Goal: Use online tool/utility: Utilize a website feature to perform a specific function

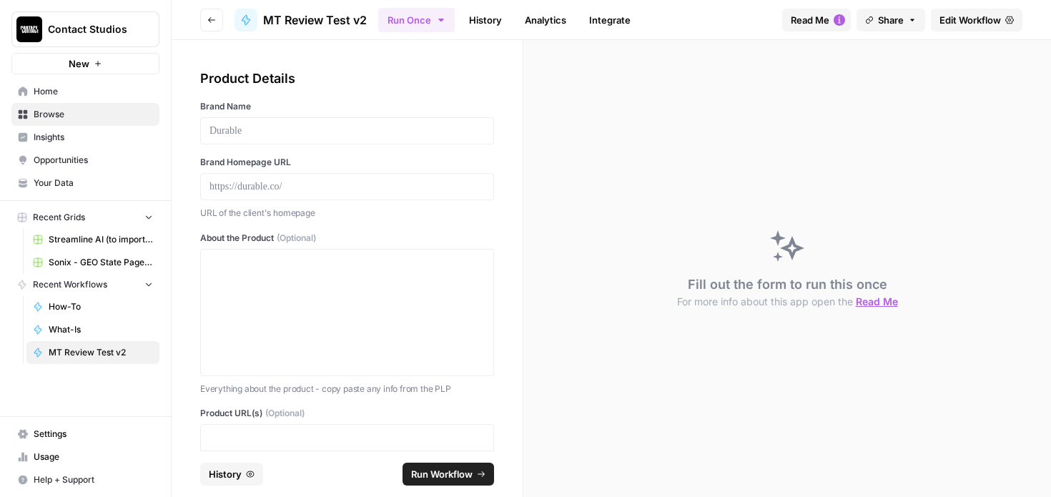
click at [210, 27] on button "Go back" at bounding box center [211, 20] width 23 height 23
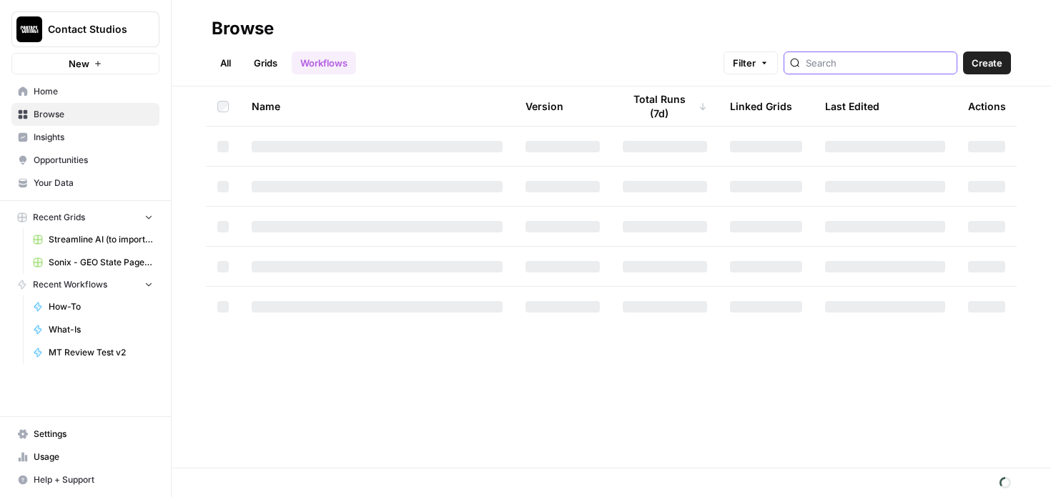
click at [872, 56] on input "search" at bounding box center [878, 63] width 145 height 14
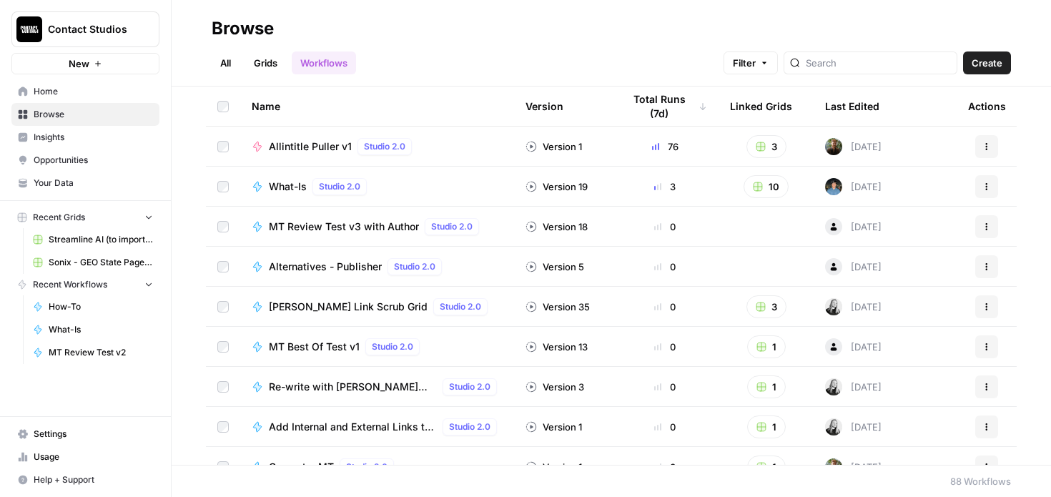
click at [410, 182] on div "What-Is Studio 2.0" at bounding box center [377, 186] width 251 height 17
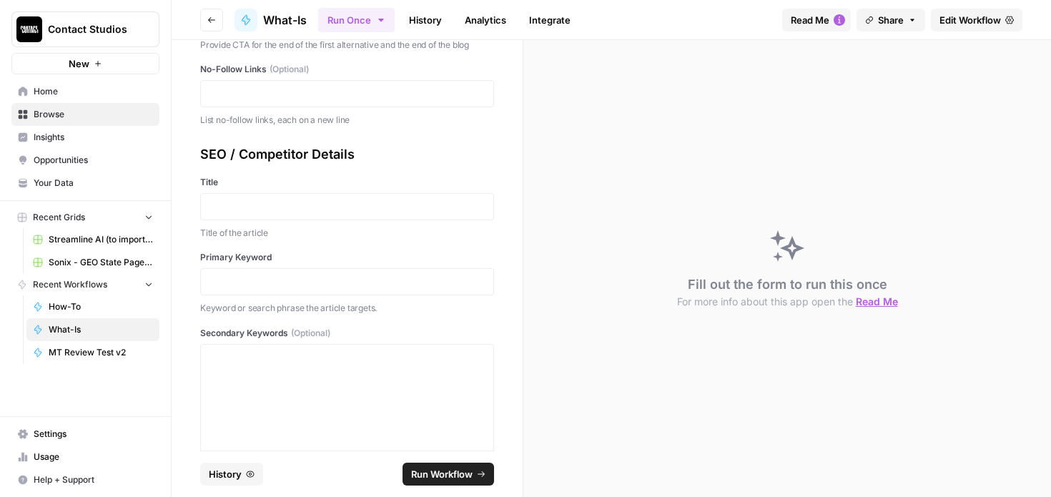
scroll to position [1068, 0]
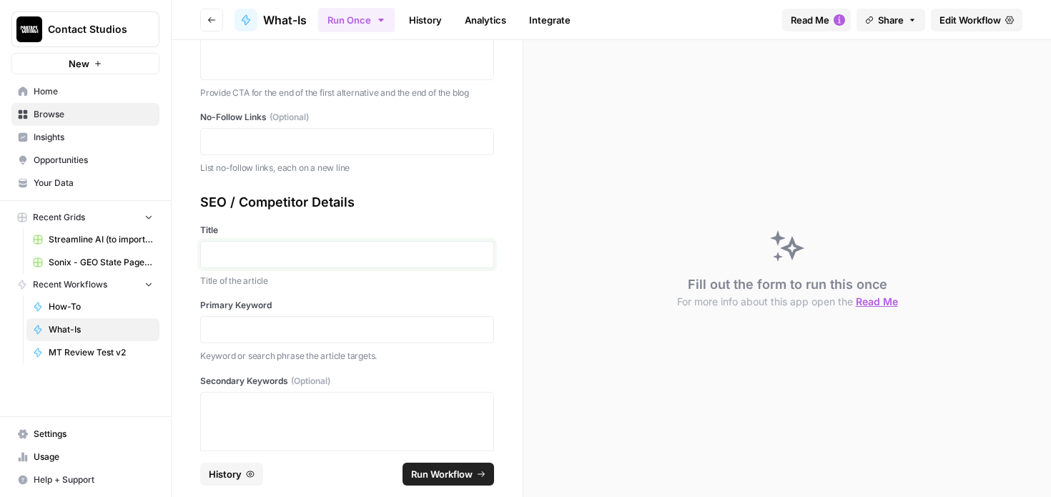
click at [239, 251] on p at bounding box center [346, 254] width 275 height 14
click at [280, 335] on p at bounding box center [346, 329] width 275 height 14
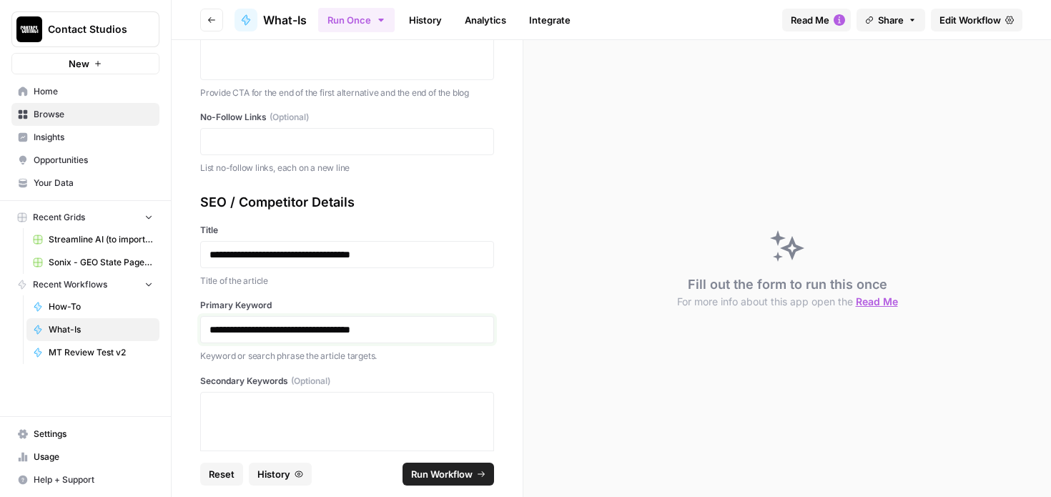
drag, startPoint x: 312, startPoint y: 330, endPoint x: 565, endPoint y: 342, distance: 254.1
click at [560, 343] on section "**********" at bounding box center [611, 268] width 879 height 457
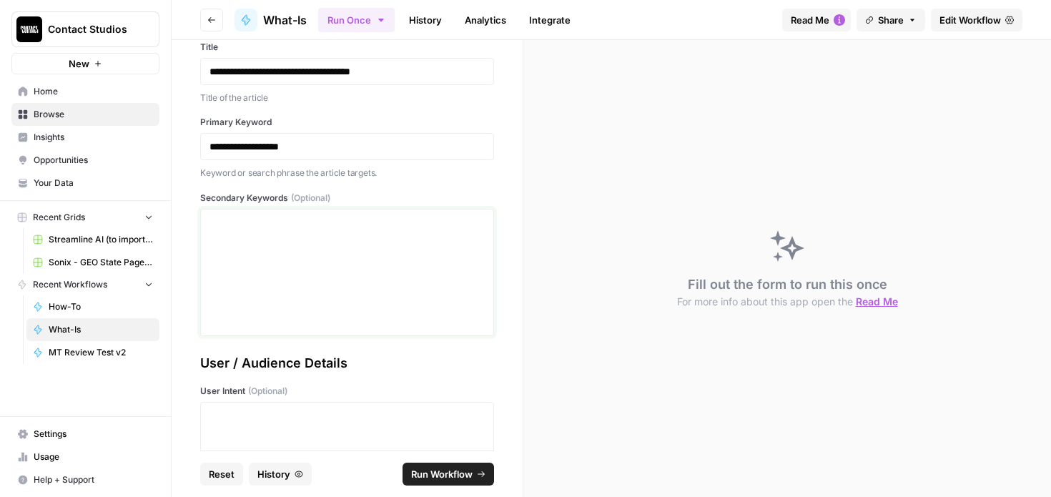
click at [290, 288] on div at bounding box center [346, 272] width 275 height 114
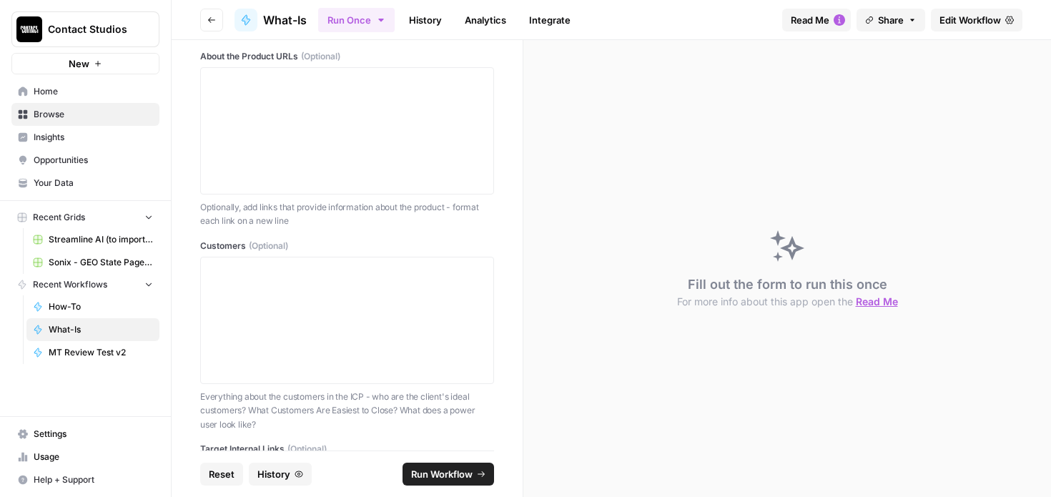
scroll to position [0, 0]
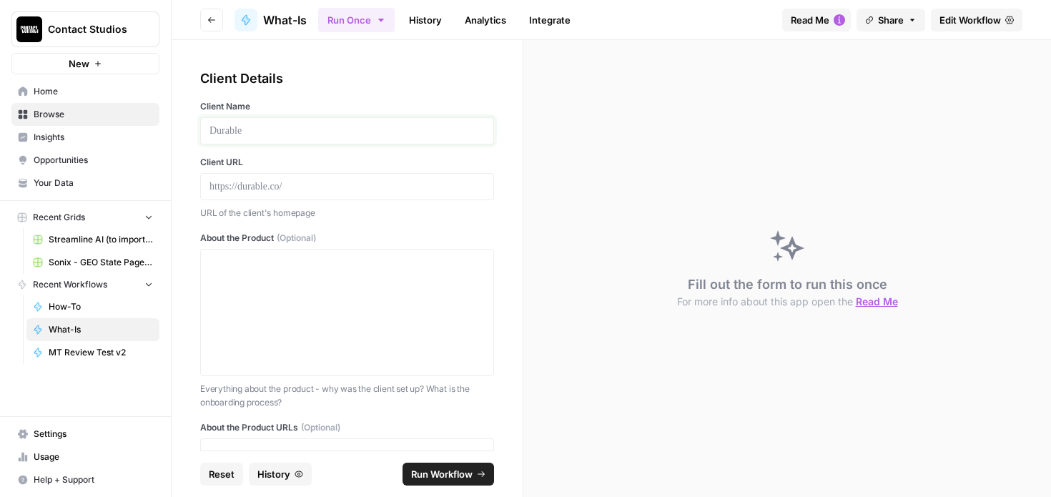
click at [298, 128] on p at bounding box center [346, 131] width 275 height 14
click at [241, 256] on p at bounding box center [346, 262] width 275 height 14
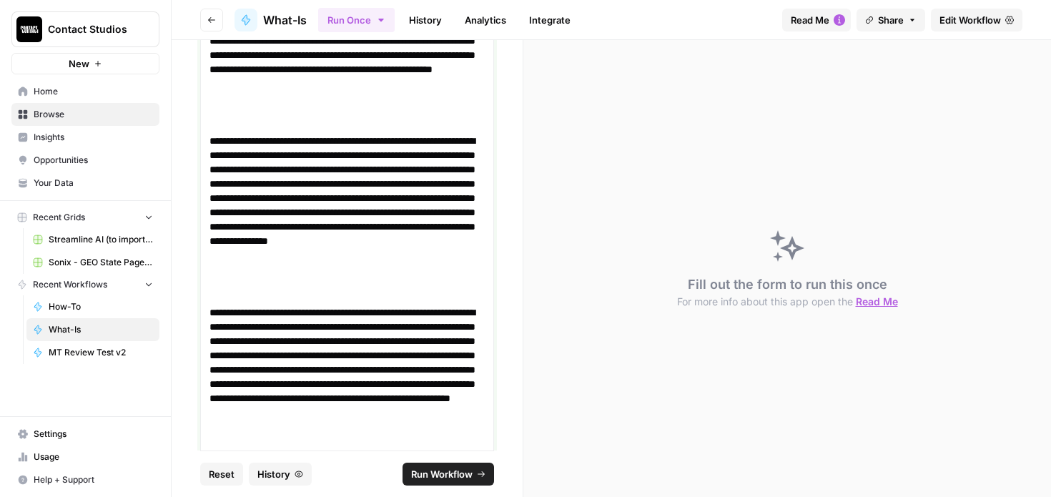
scroll to position [910, 0]
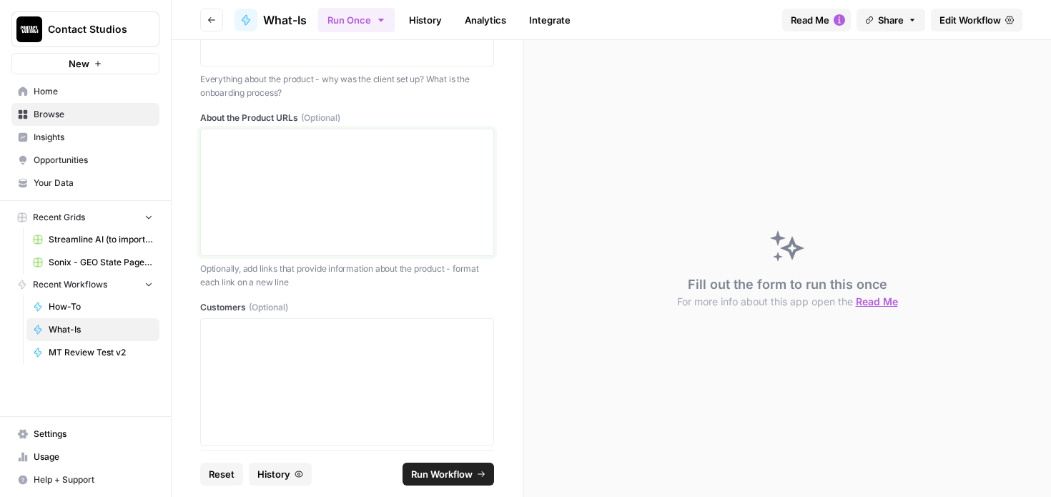
click at [376, 204] on div at bounding box center [346, 192] width 275 height 114
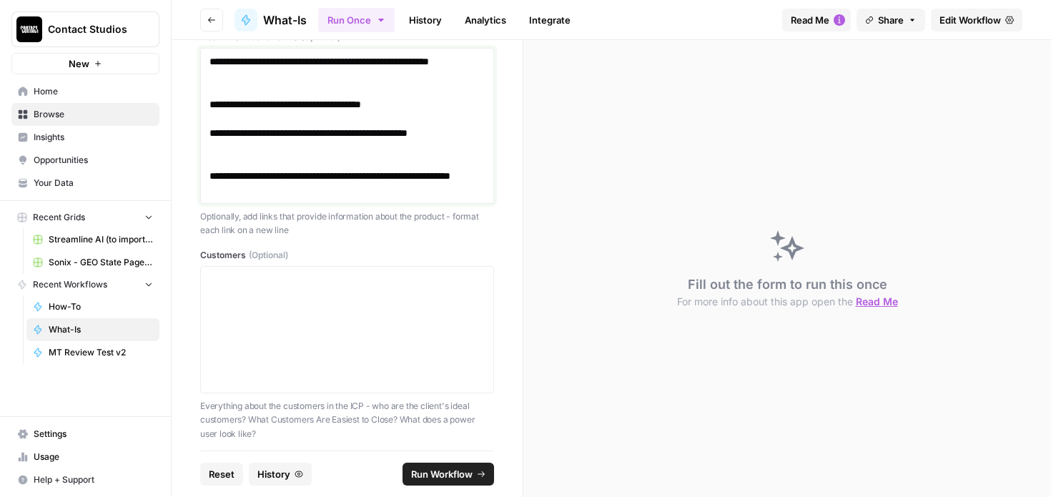
scroll to position [1116, 0]
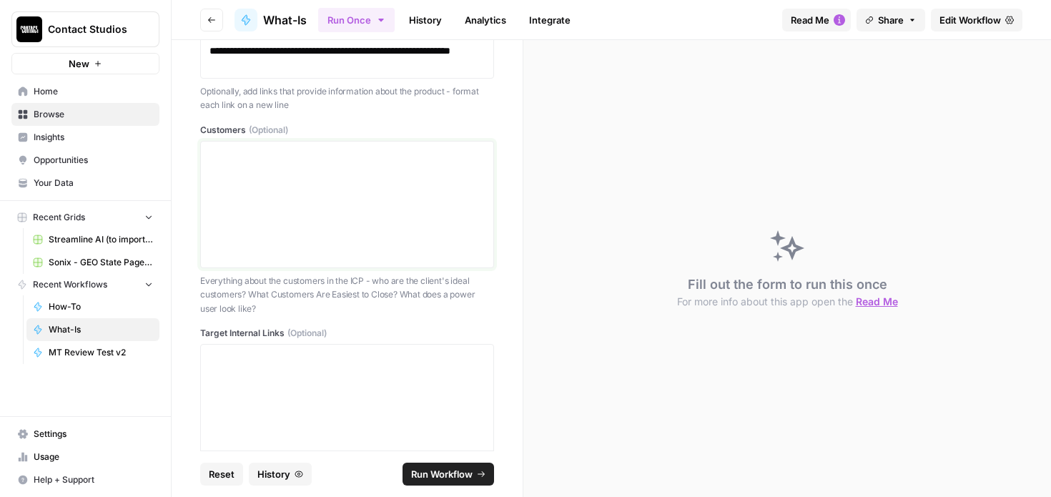
click at [320, 229] on div at bounding box center [346, 204] width 275 height 114
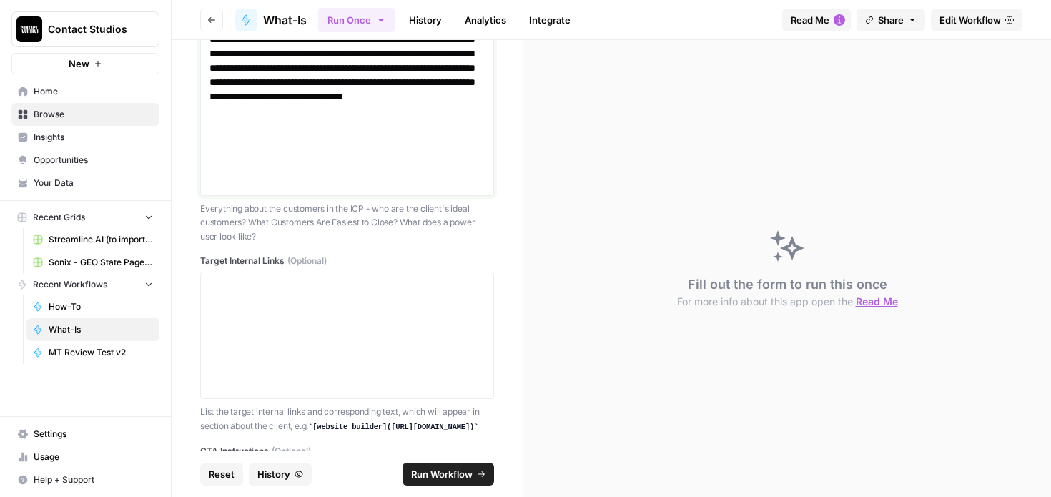
scroll to position [1486, 0]
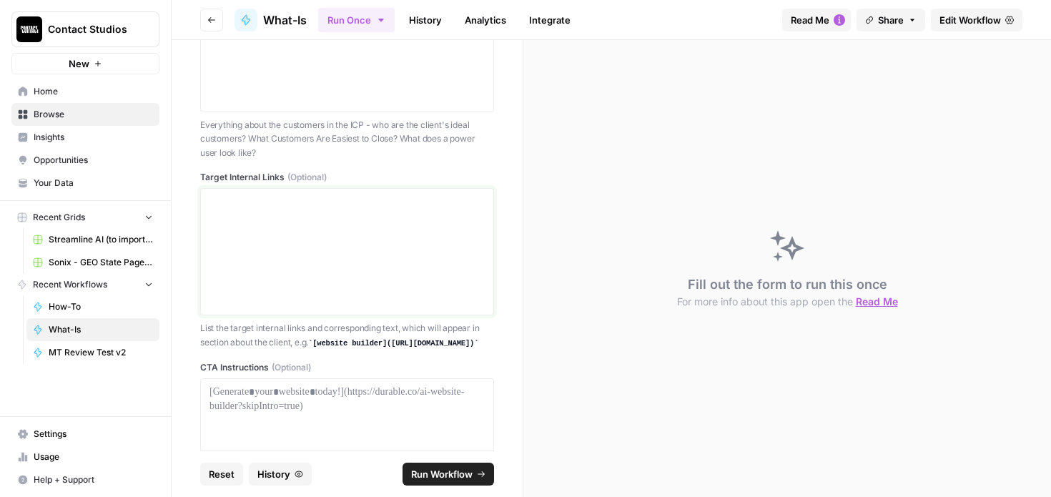
click at [320, 237] on div at bounding box center [346, 251] width 275 height 114
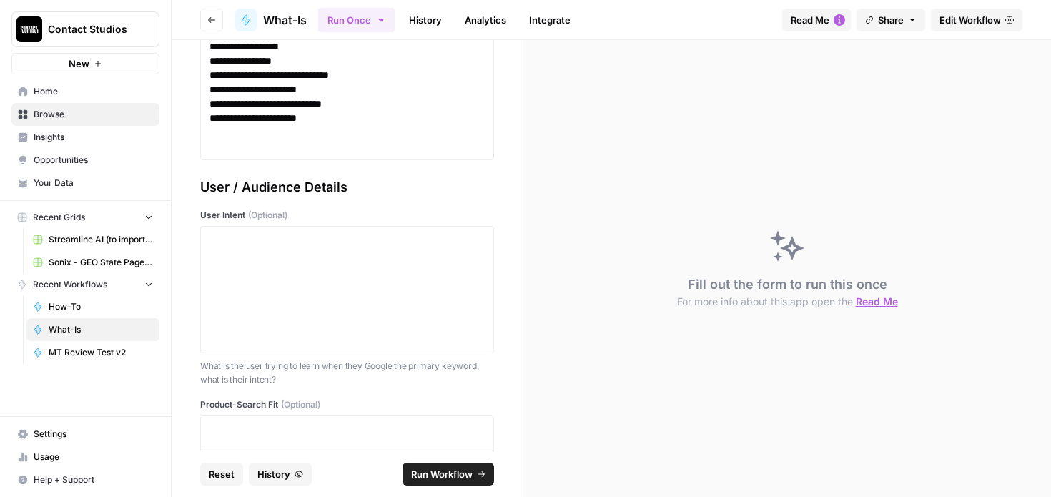
scroll to position [2308, 0]
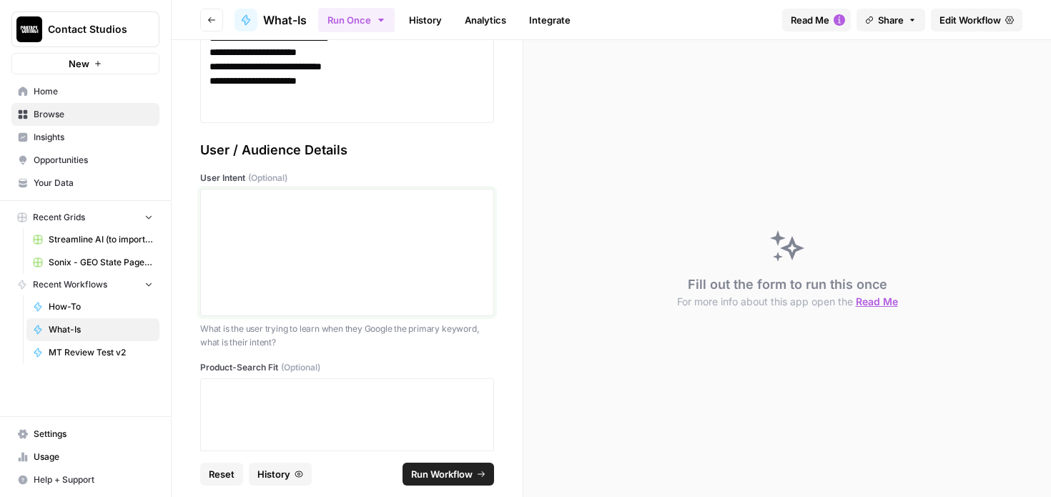
click at [279, 243] on div at bounding box center [346, 252] width 275 height 114
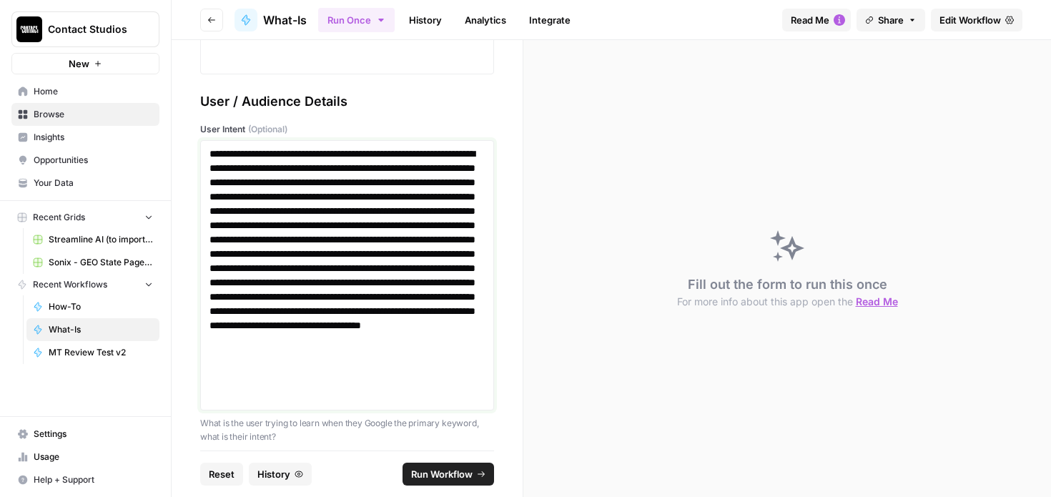
scroll to position [2556, 0]
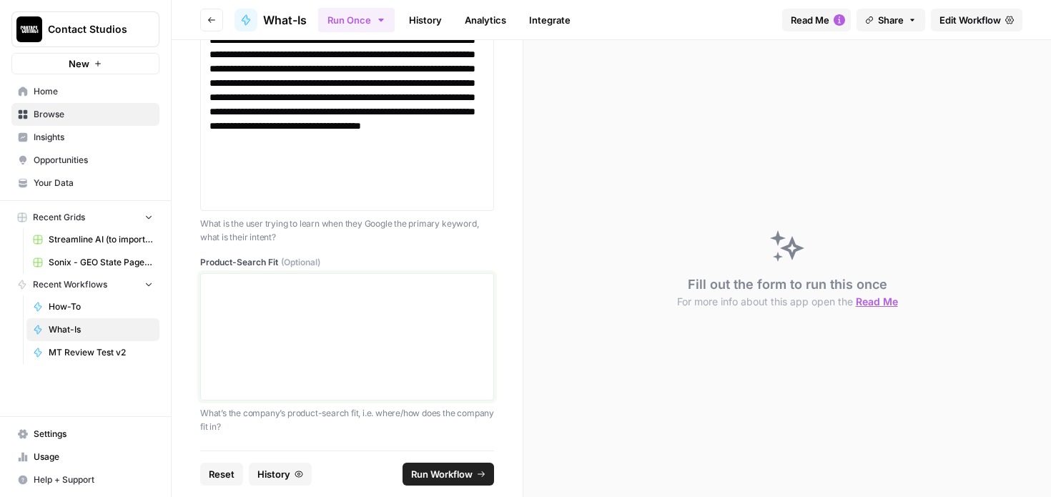
click at [275, 340] on div at bounding box center [346, 337] width 275 height 114
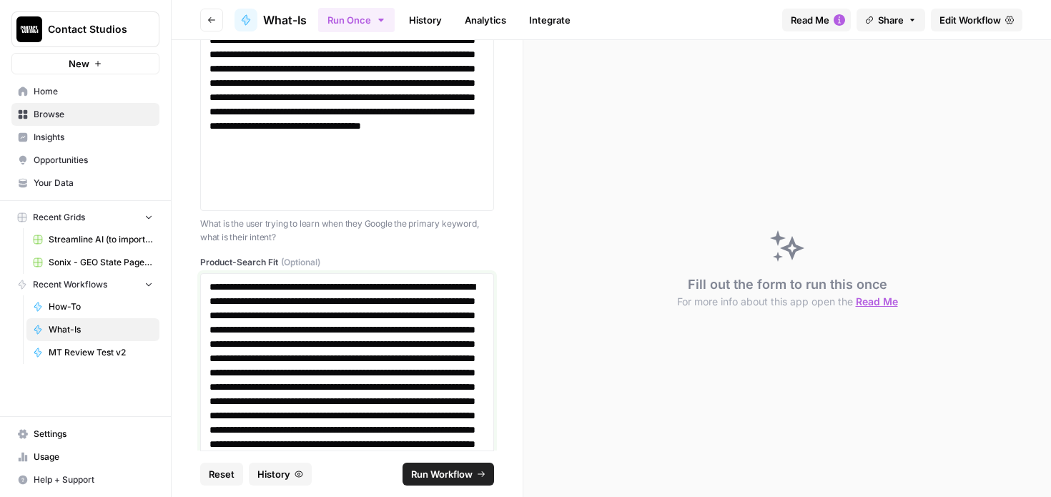
scroll to position [2672, 0]
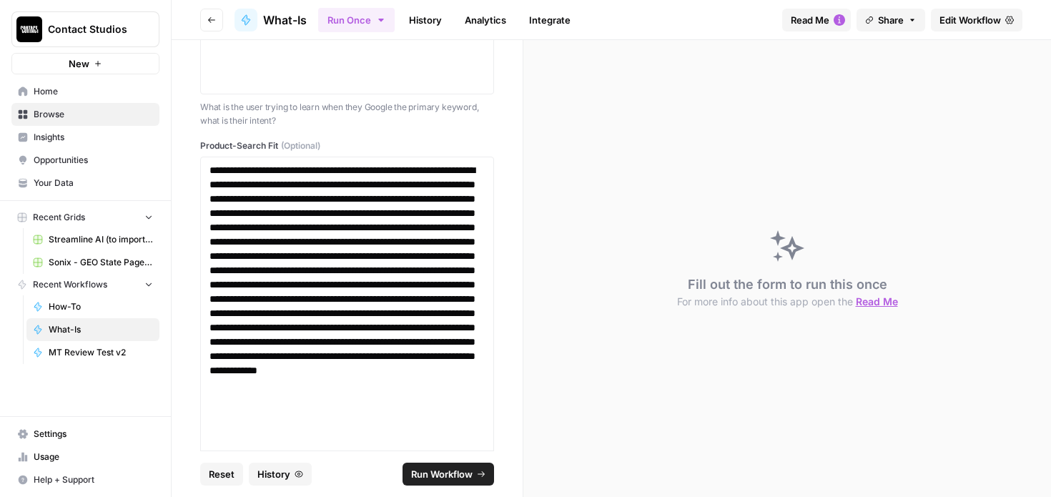
drag, startPoint x: 424, startPoint y: 470, endPoint x: 488, endPoint y: 322, distance: 160.4
click at [424, 470] on span "Run Workflow" at bounding box center [441, 474] width 61 height 14
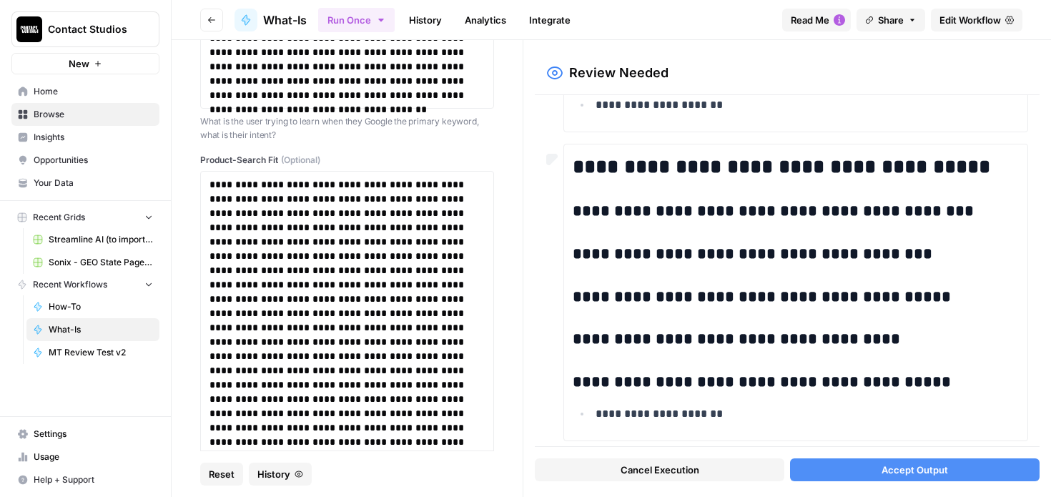
scroll to position [2528, 0]
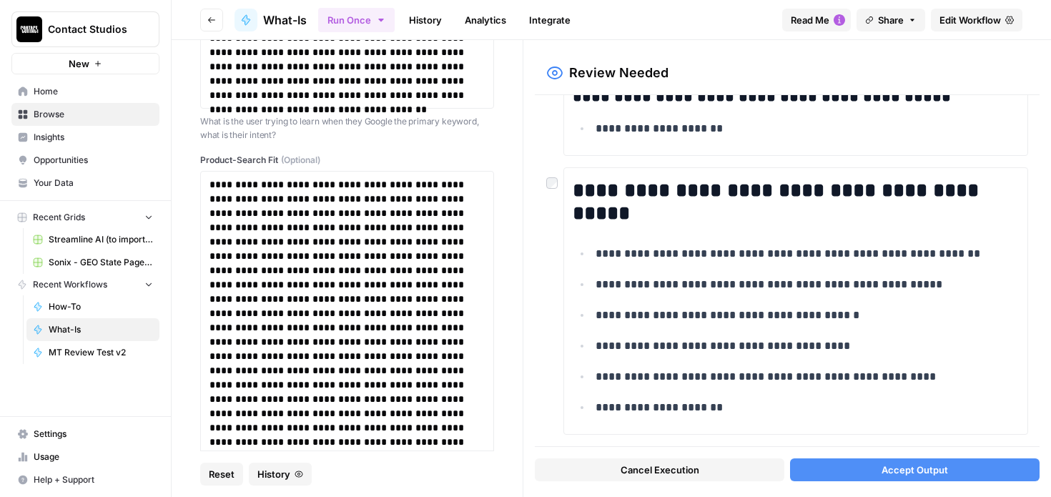
drag, startPoint x: 842, startPoint y: 464, endPoint x: 834, endPoint y: 454, distance: 12.7
click at [842, 463] on button "Accept Output" at bounding box center [915, 469] width 250 height 23
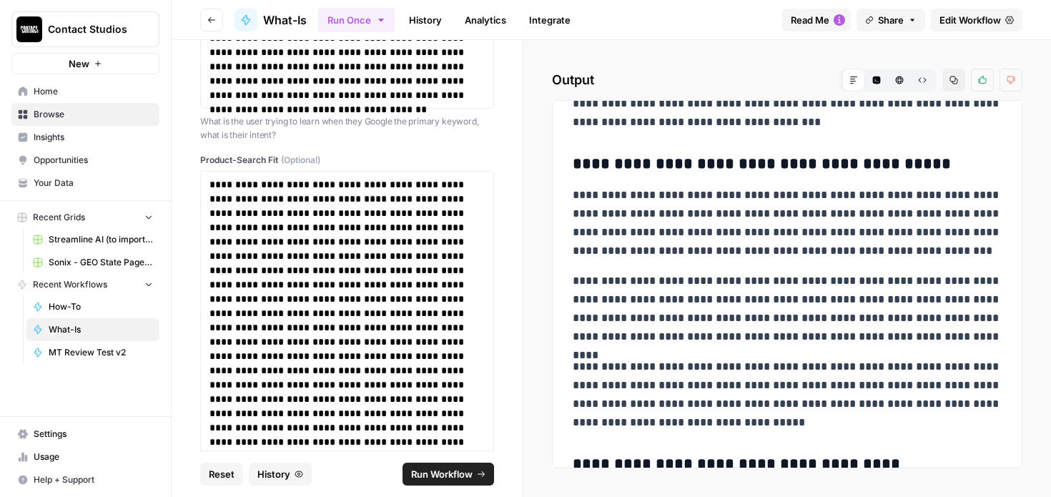
scroll to position [11797, 0]
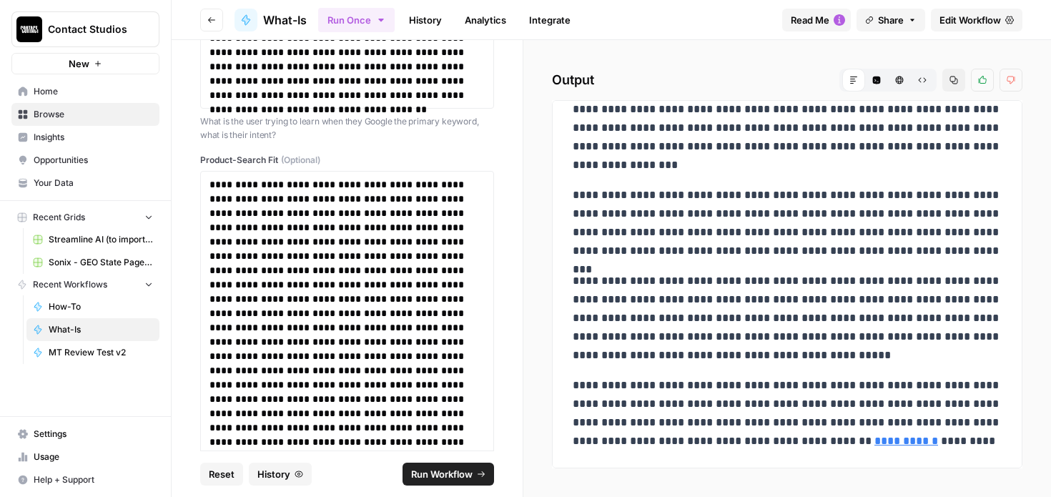
drag, startPoint x: 578, startPoint y: 127, endPoint x: 732, endPoint y: 570, distance: 468.7
click at [732, 496] on html "**********" at bounding box center [525, 248] width 1051 height 497
copy div "**********"
